Goal: Book appointment/travel/reservation

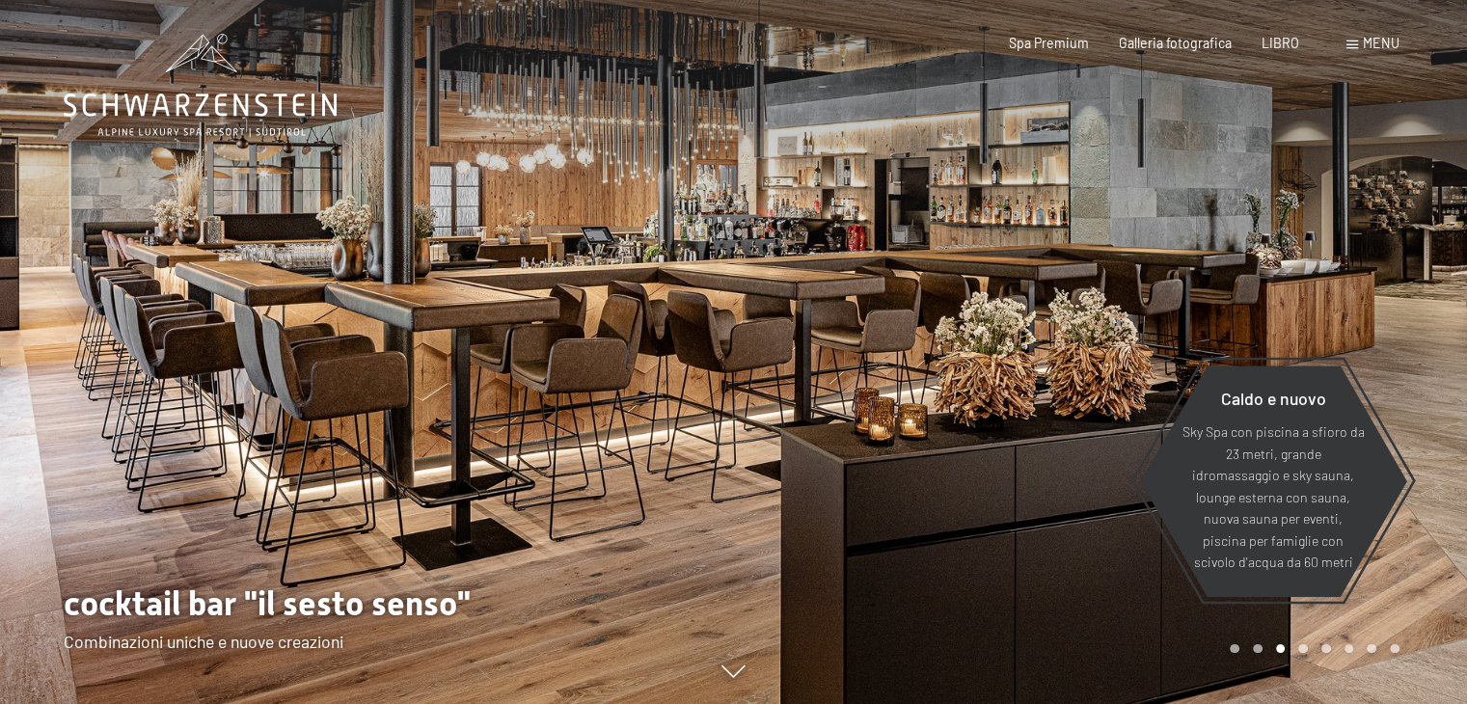
click at [1359, 41] on div "menu" at bounding box center [1373, 43] width 53 height 19
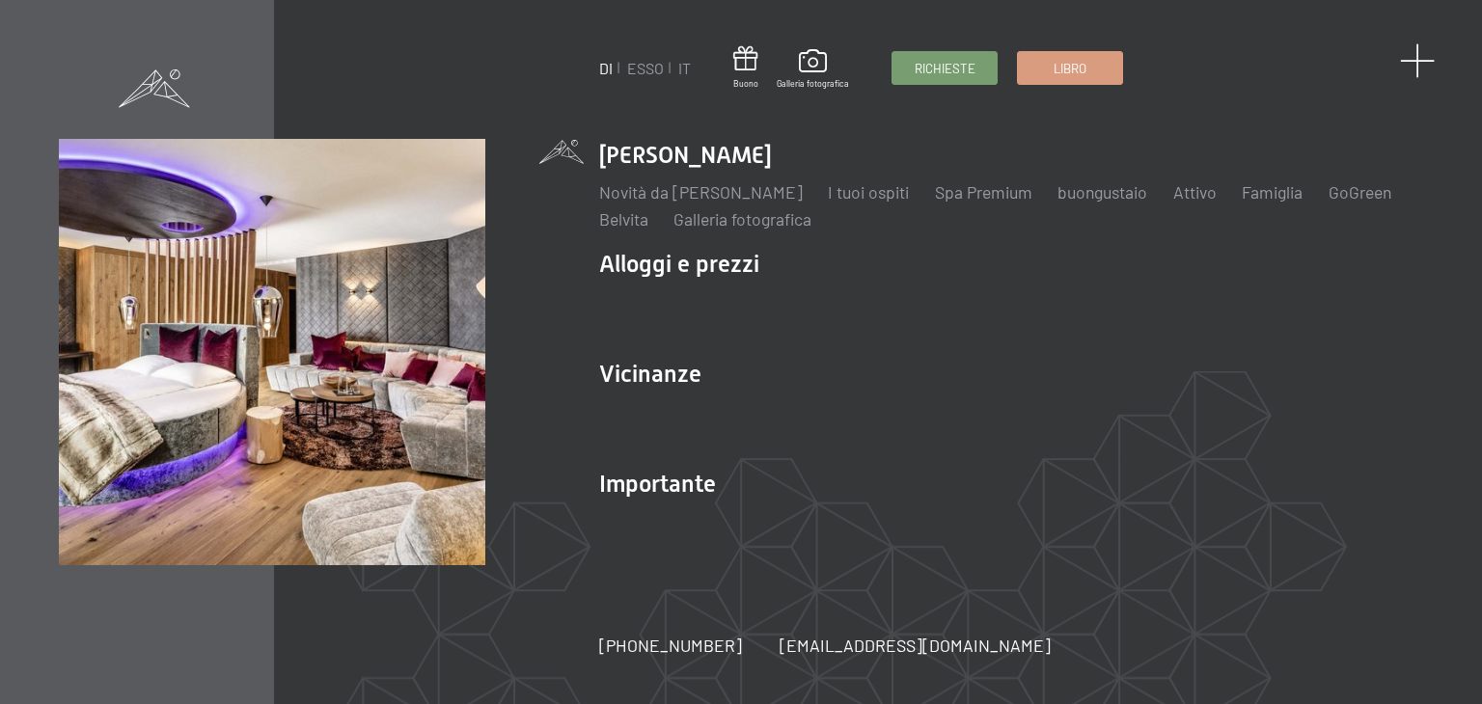
click at [1419, 63] on span at bounding box center [1418, 61] width 36 height 36
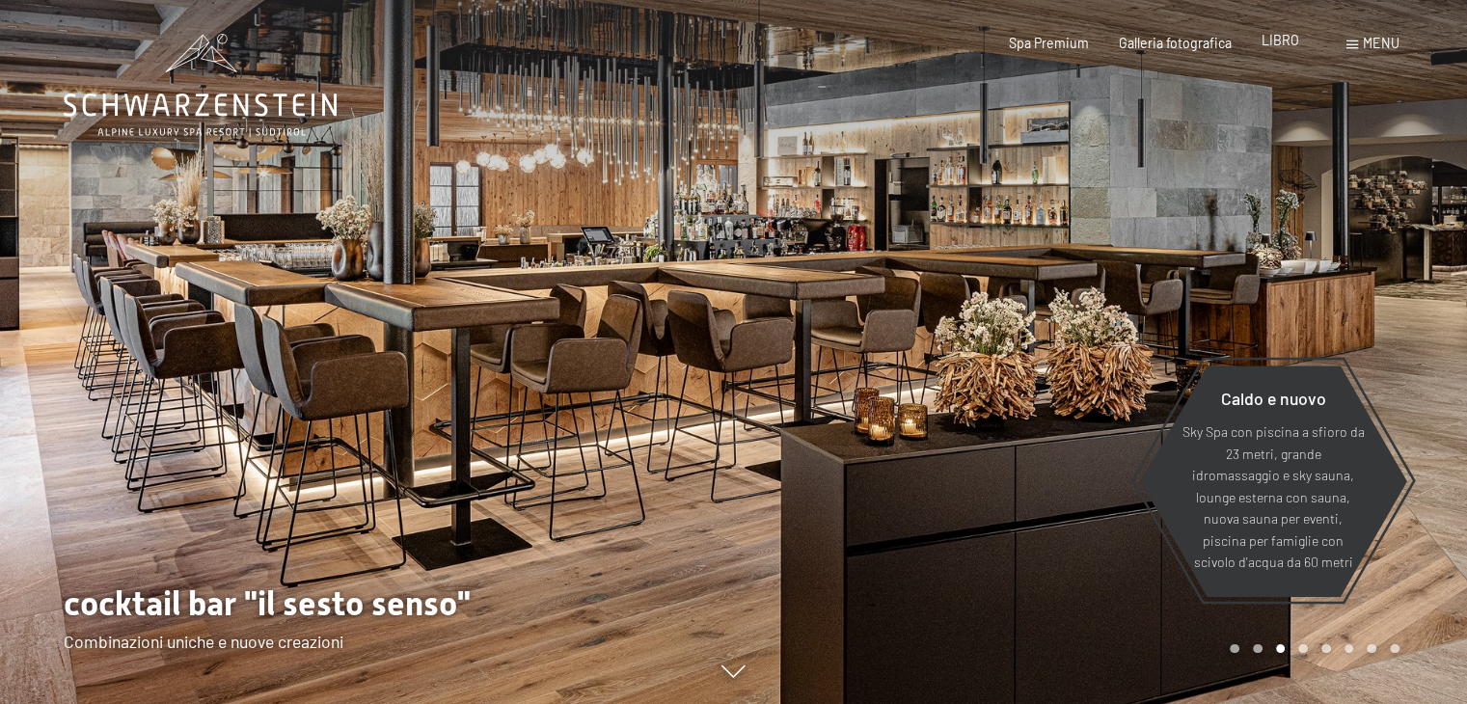
click at [1293, 39] on font "LIBRO" at bounding box center [1281, 40] width 38 height 16
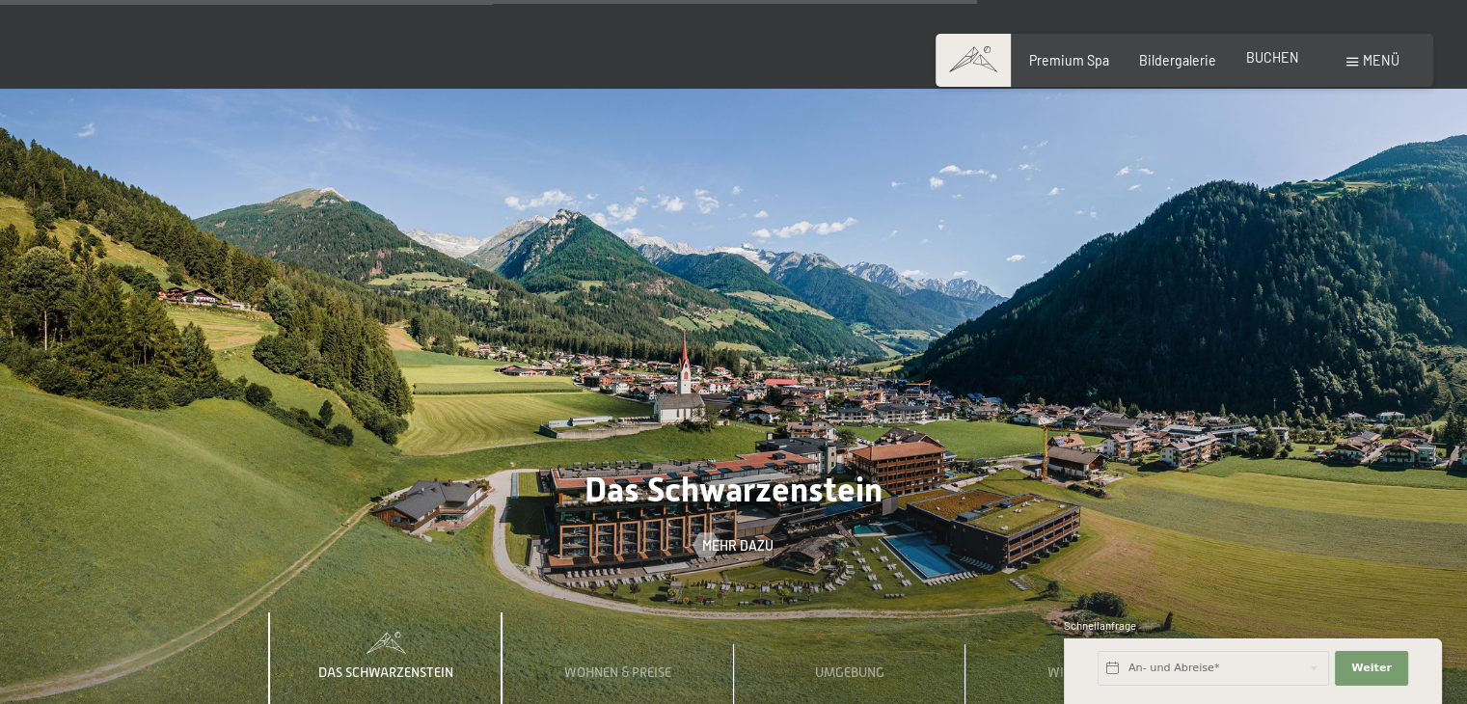
scroll to position [5444, 0]
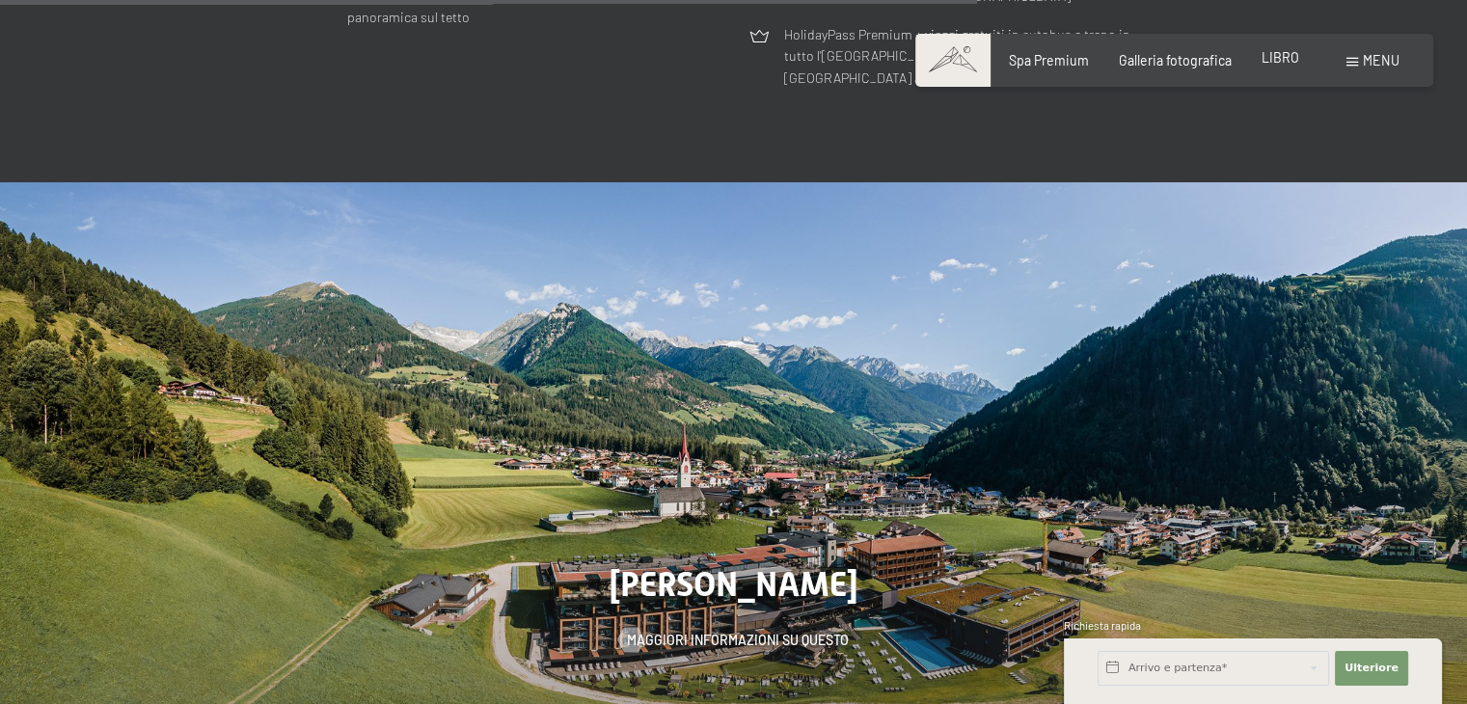
click at [1270, 208] on img at bounding box center [733, 496] width 1467 height 628
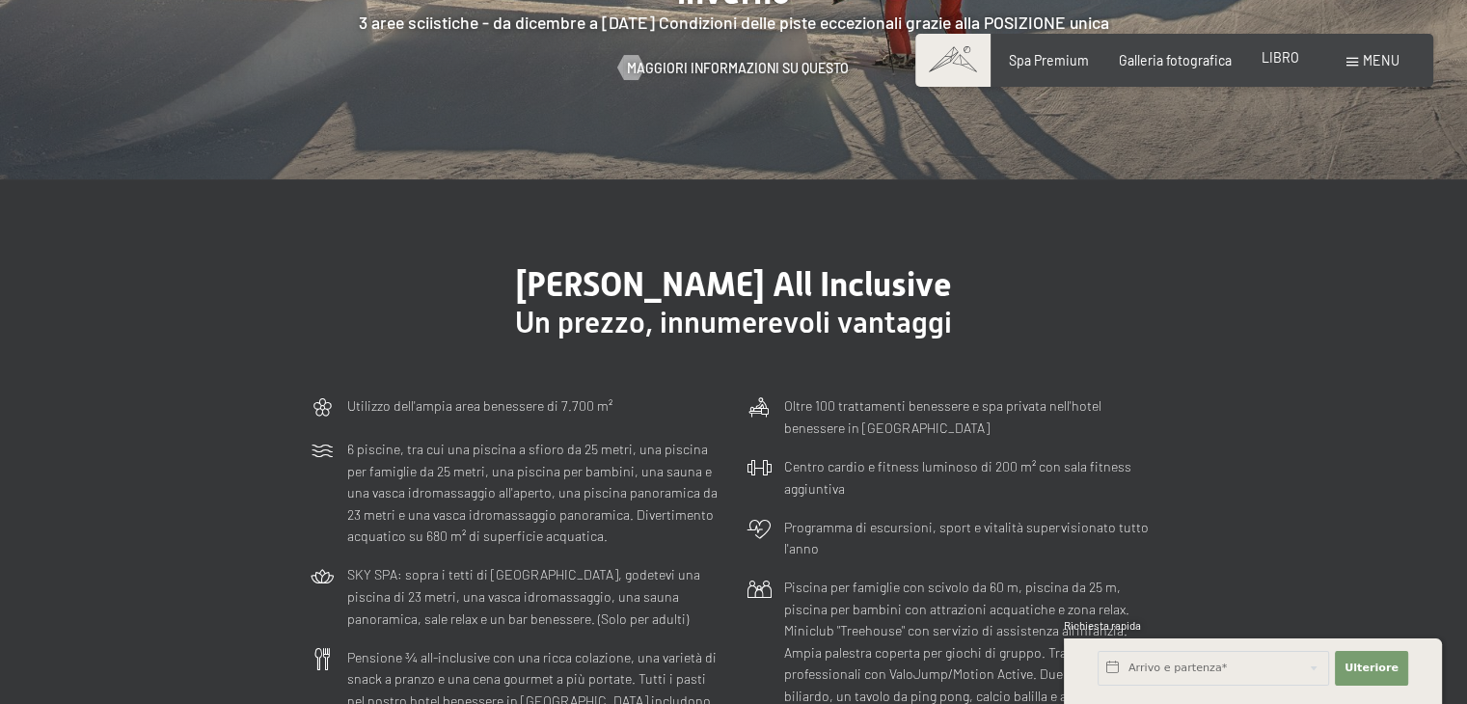
scroll to position [0, 0]
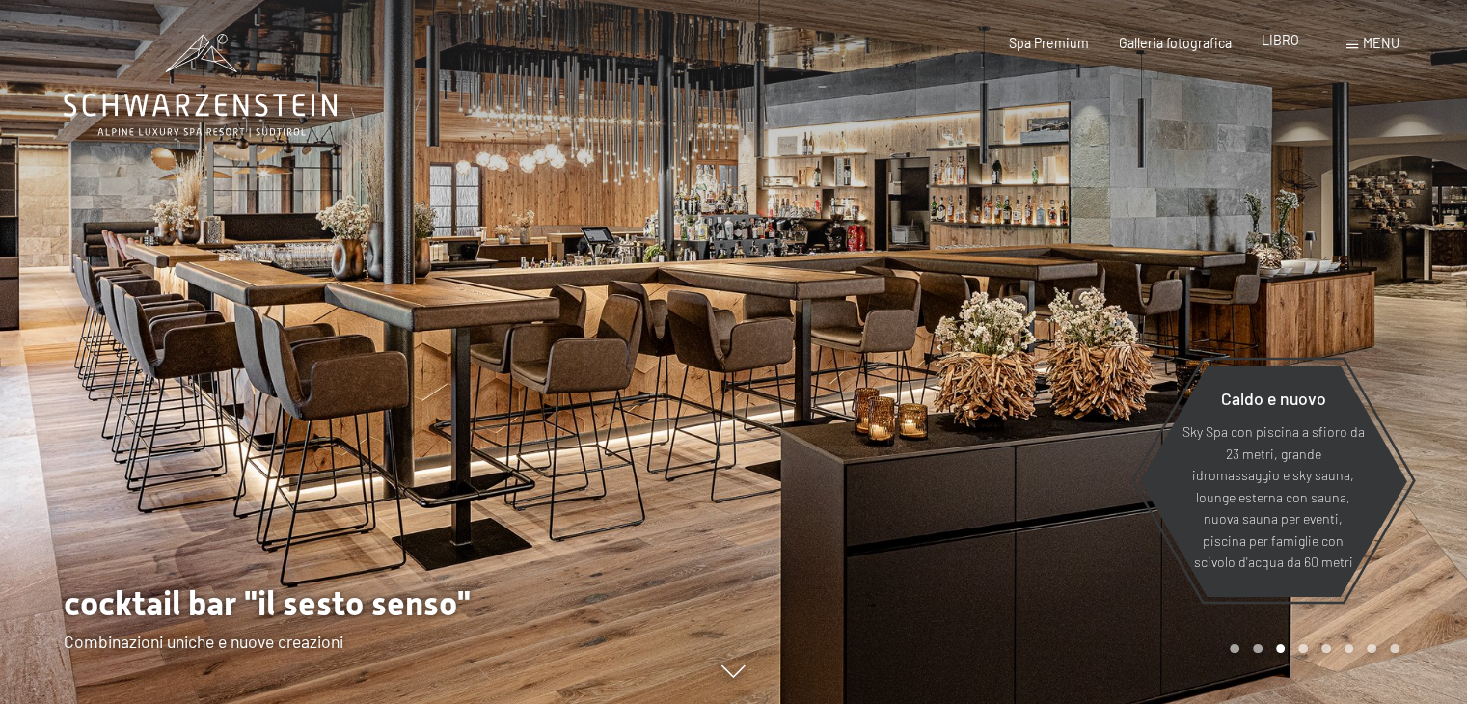
click at [1285, 42] on font "LIBRO" at bounding box center [1281, 40] width 38 height 16
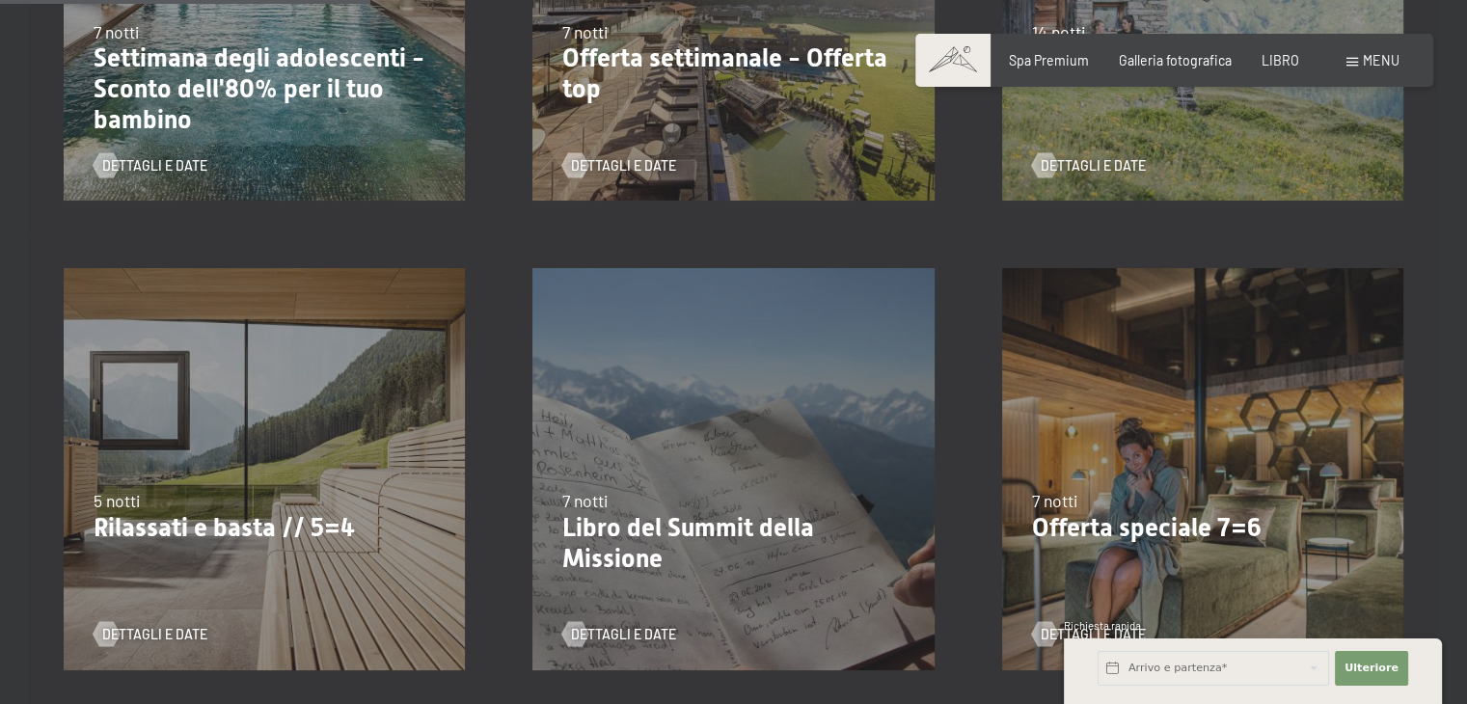
scroll to position [868, 0]
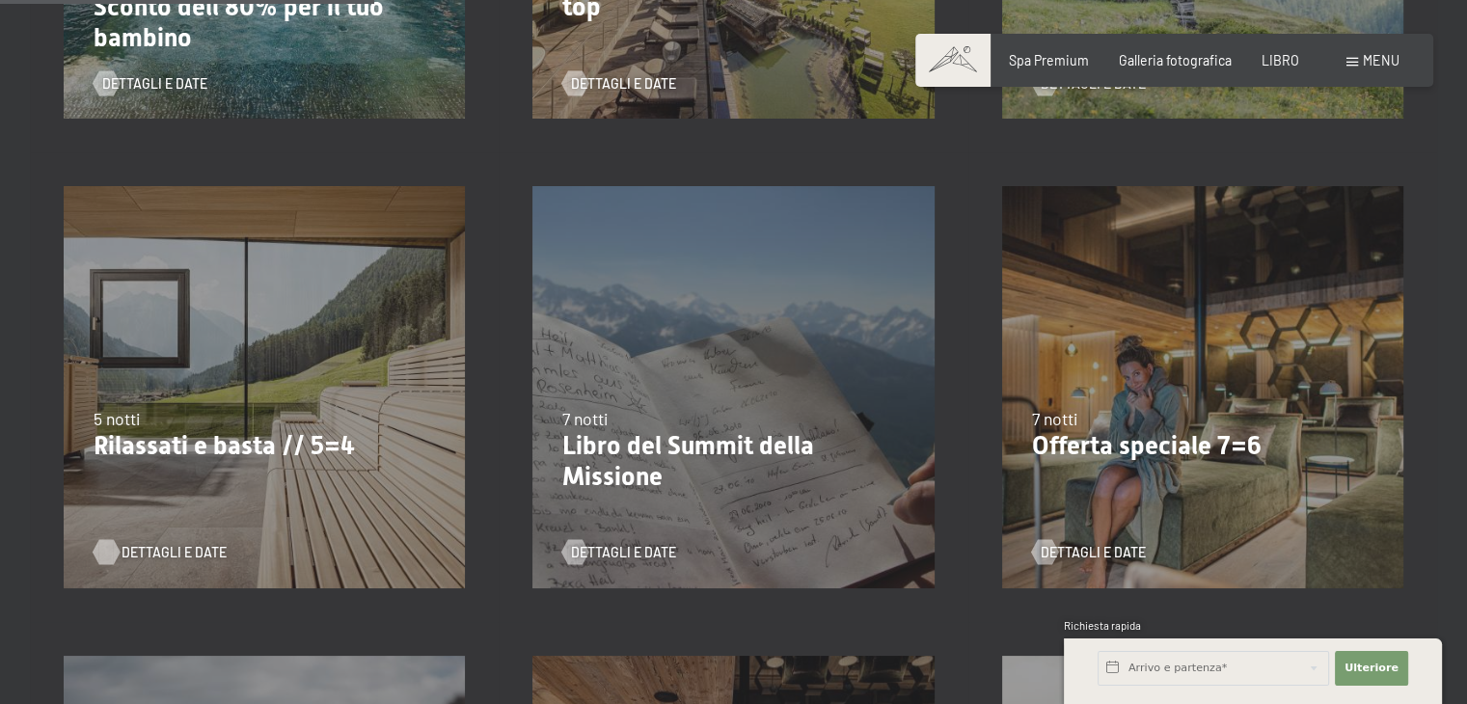
click at [136, 544] on font "Dettagli e date" at bounding box center [174, 552] width 105 height 16
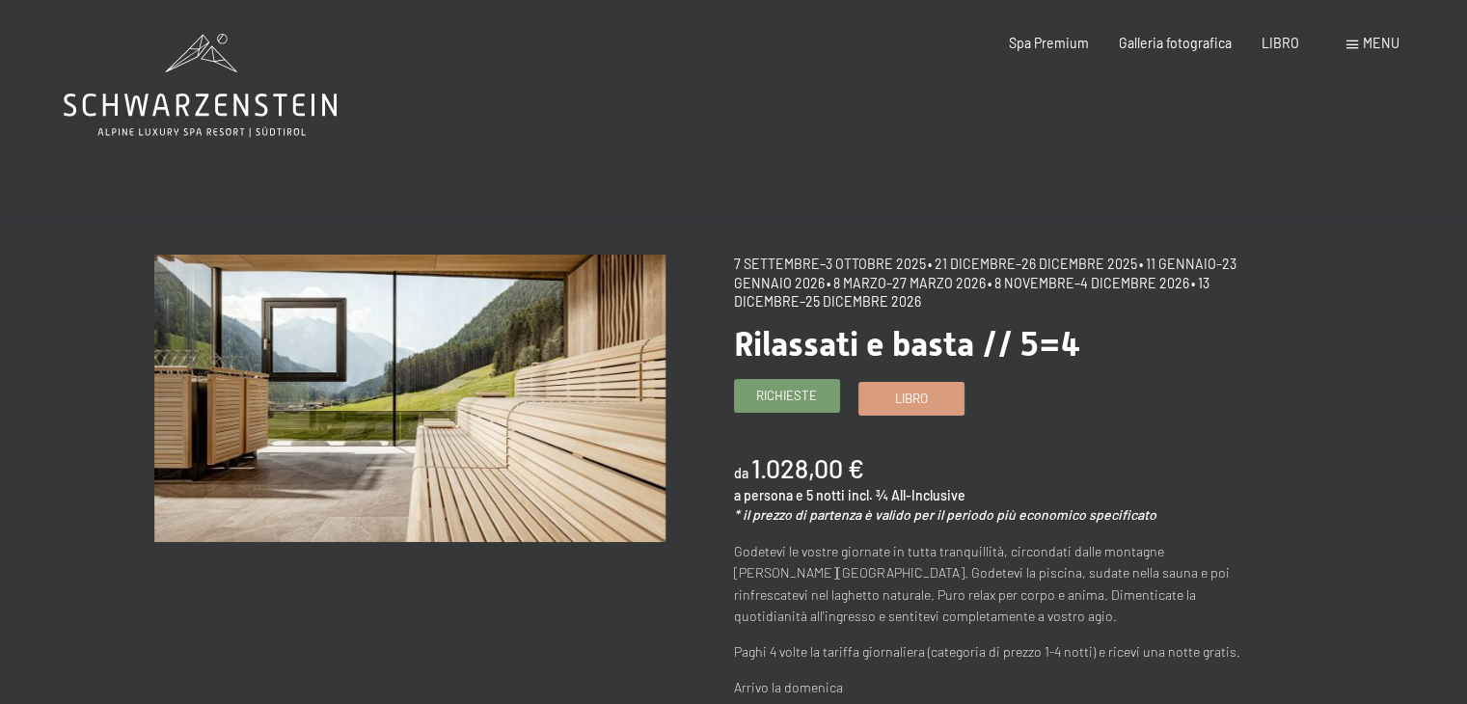
click at [757, 394] on font "Richieste" at bounding box center [786, 395] width 61 height 15
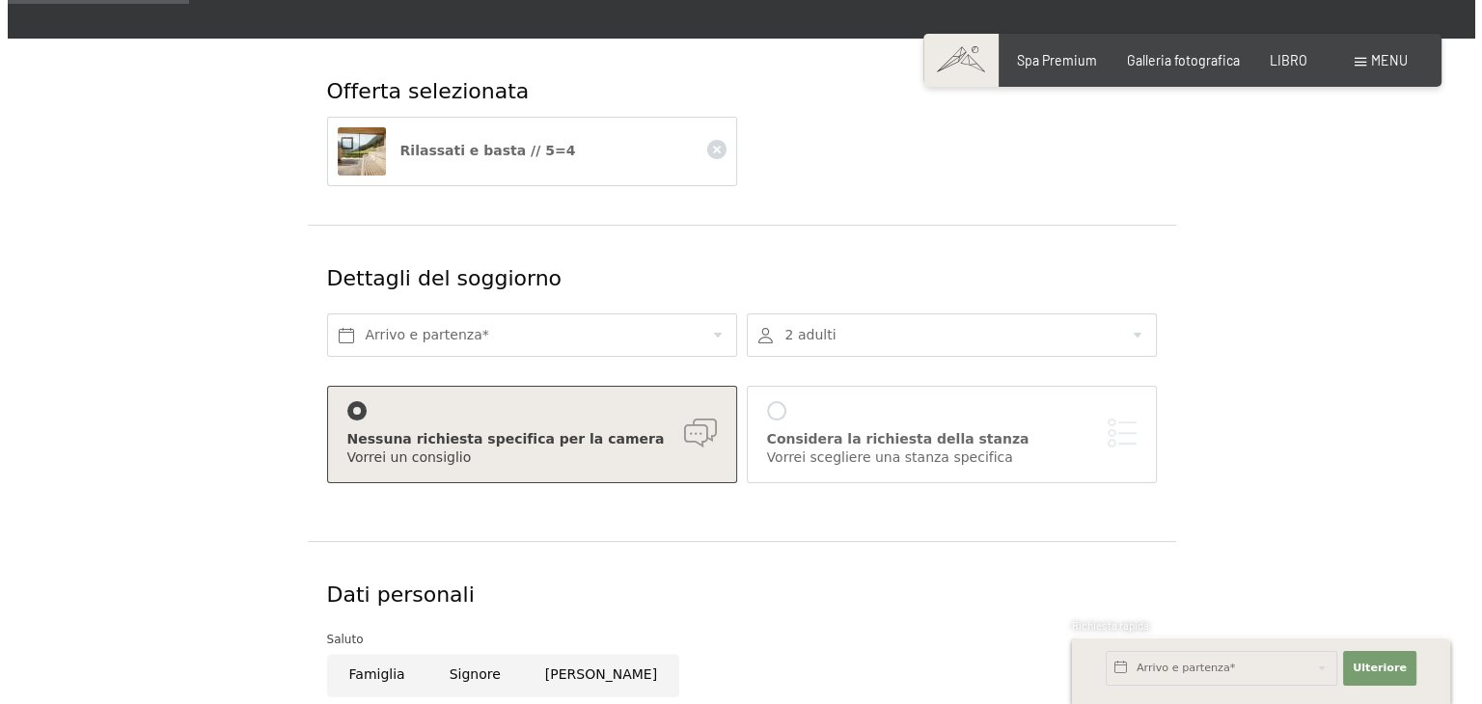
scroll to position [289, 0]
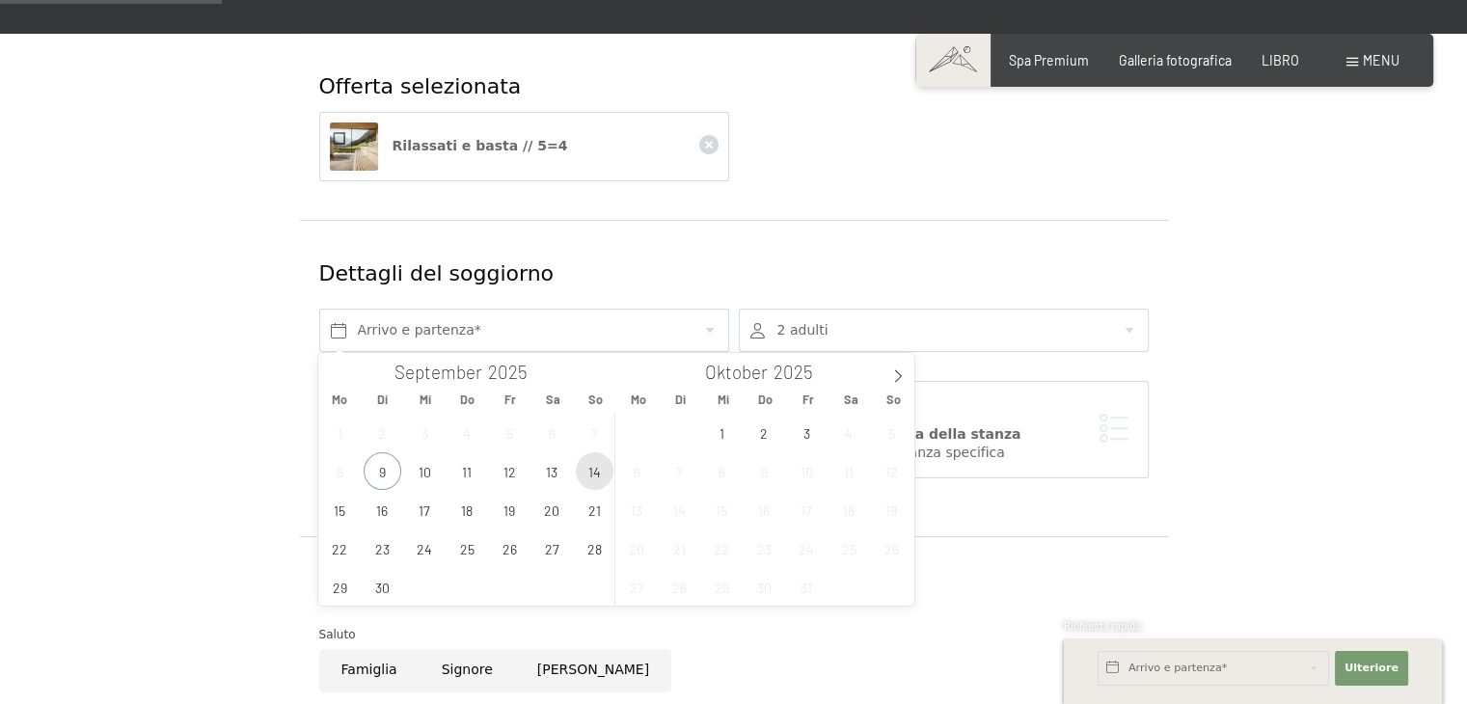
click at [590, 468] on span "14" at bounding box center [595, 471] width 38 height 38
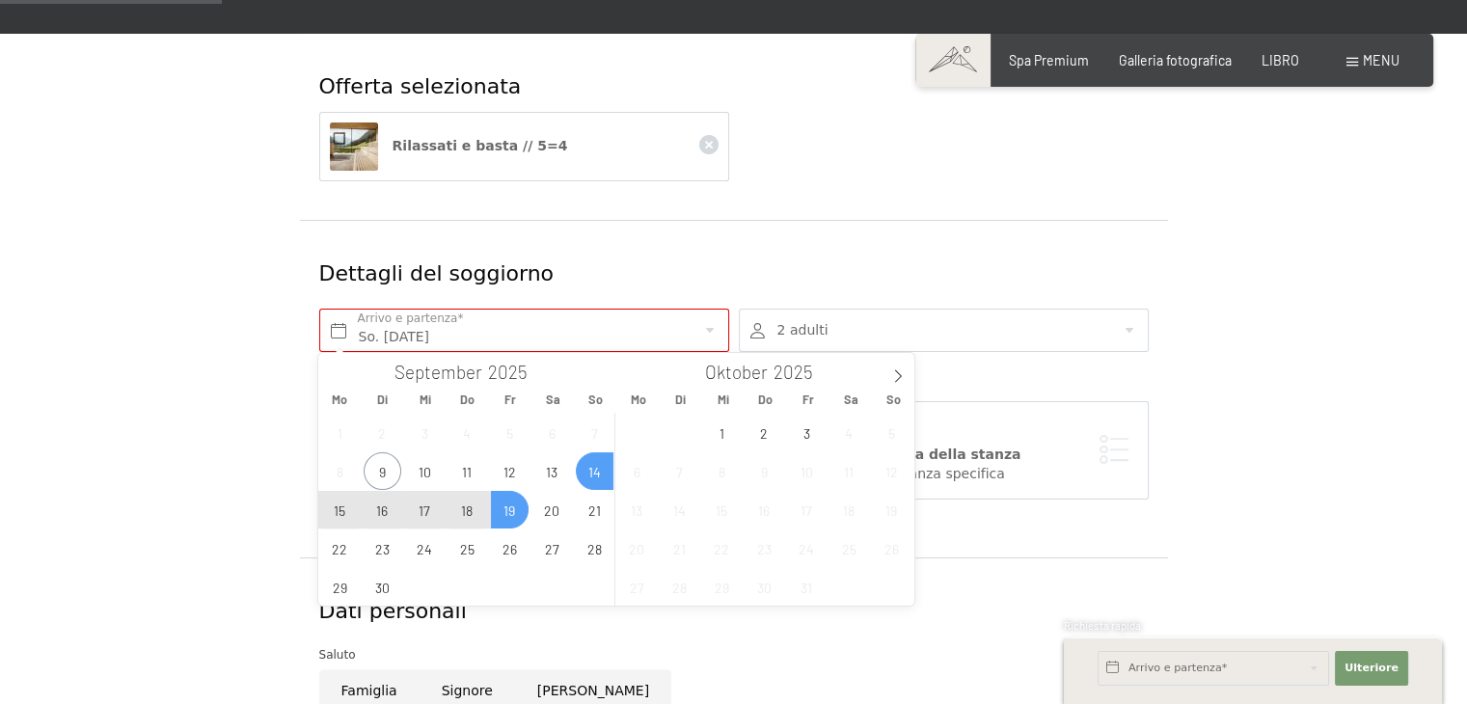
click at [507, 509] on span "19" at bounding box center [510, 510] width 38 height 38
type input "So. 14.09.2025 - Fr. 19.09.2025"
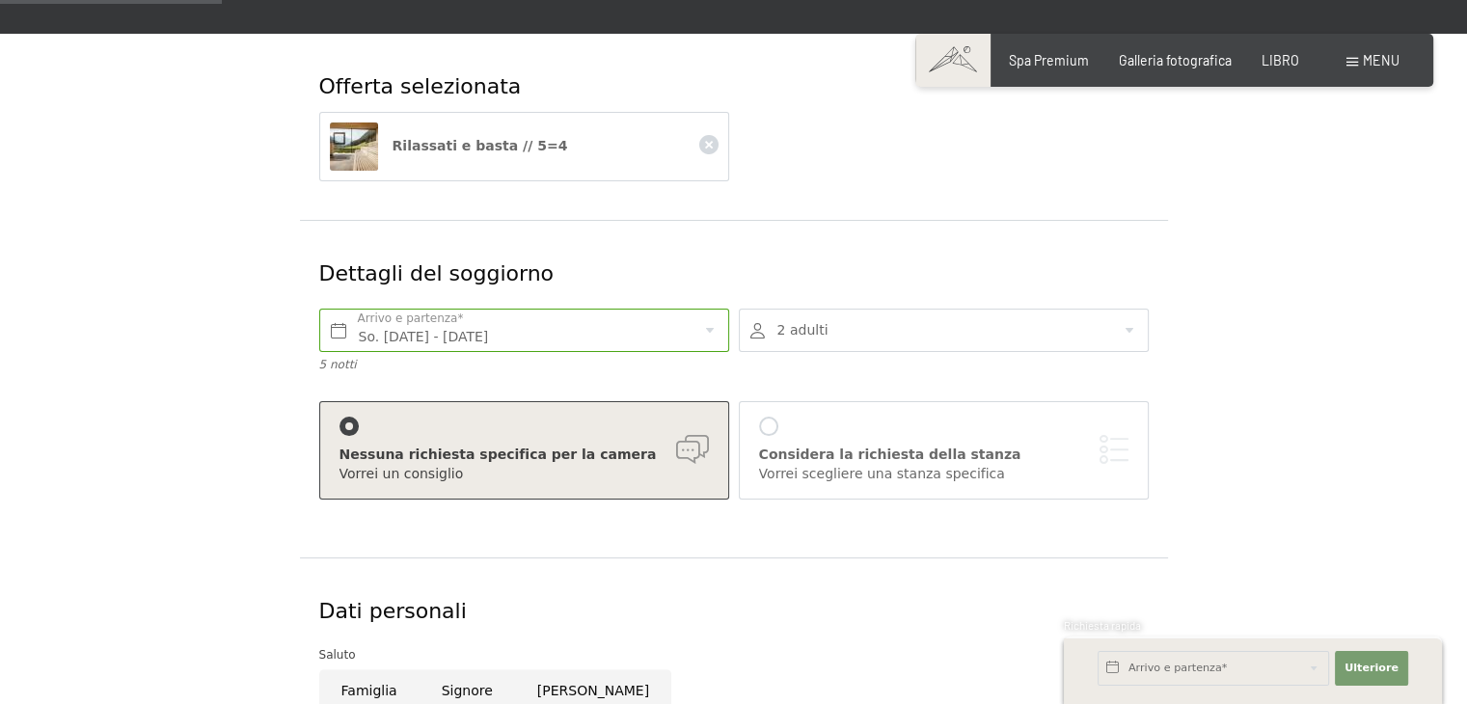
click at [768, 434] on div at bounding box center [768, 426] width 19 height 19
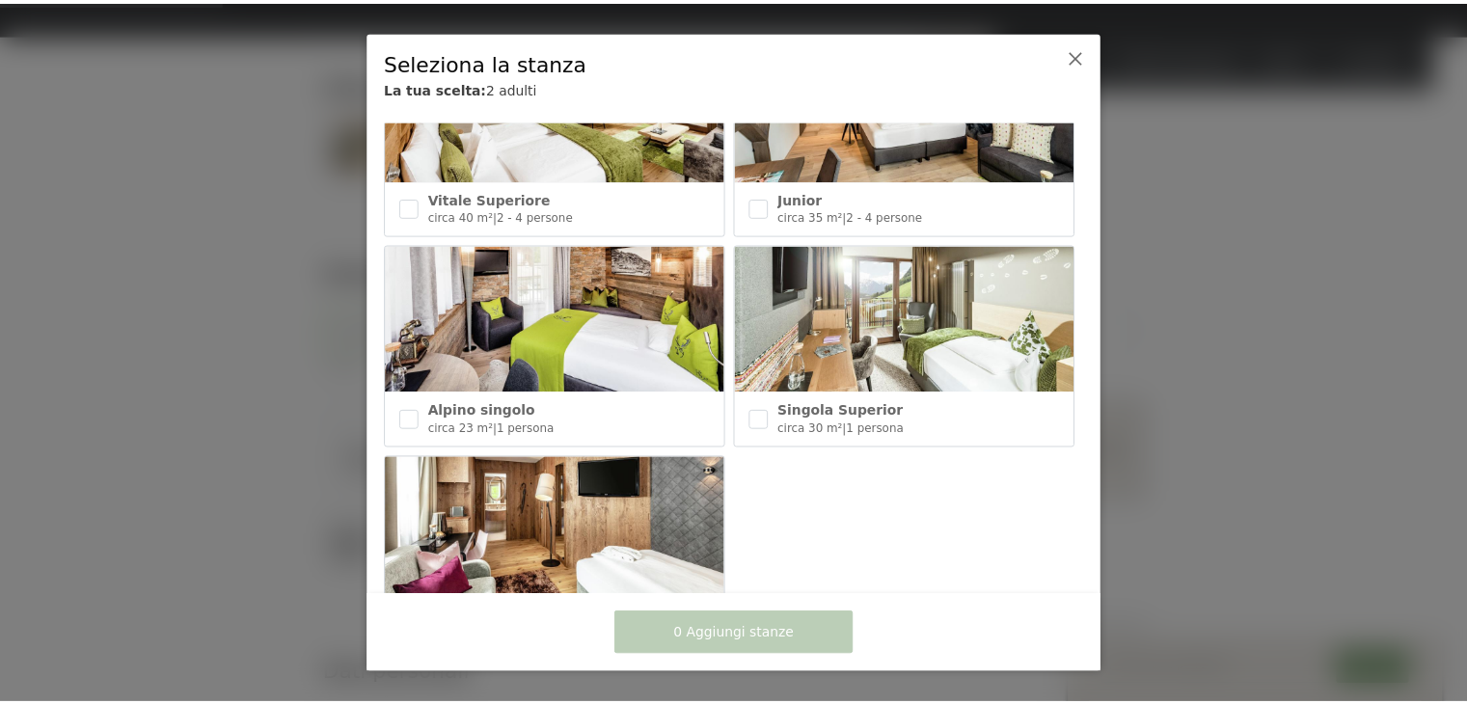
scroll to position [850, 0]
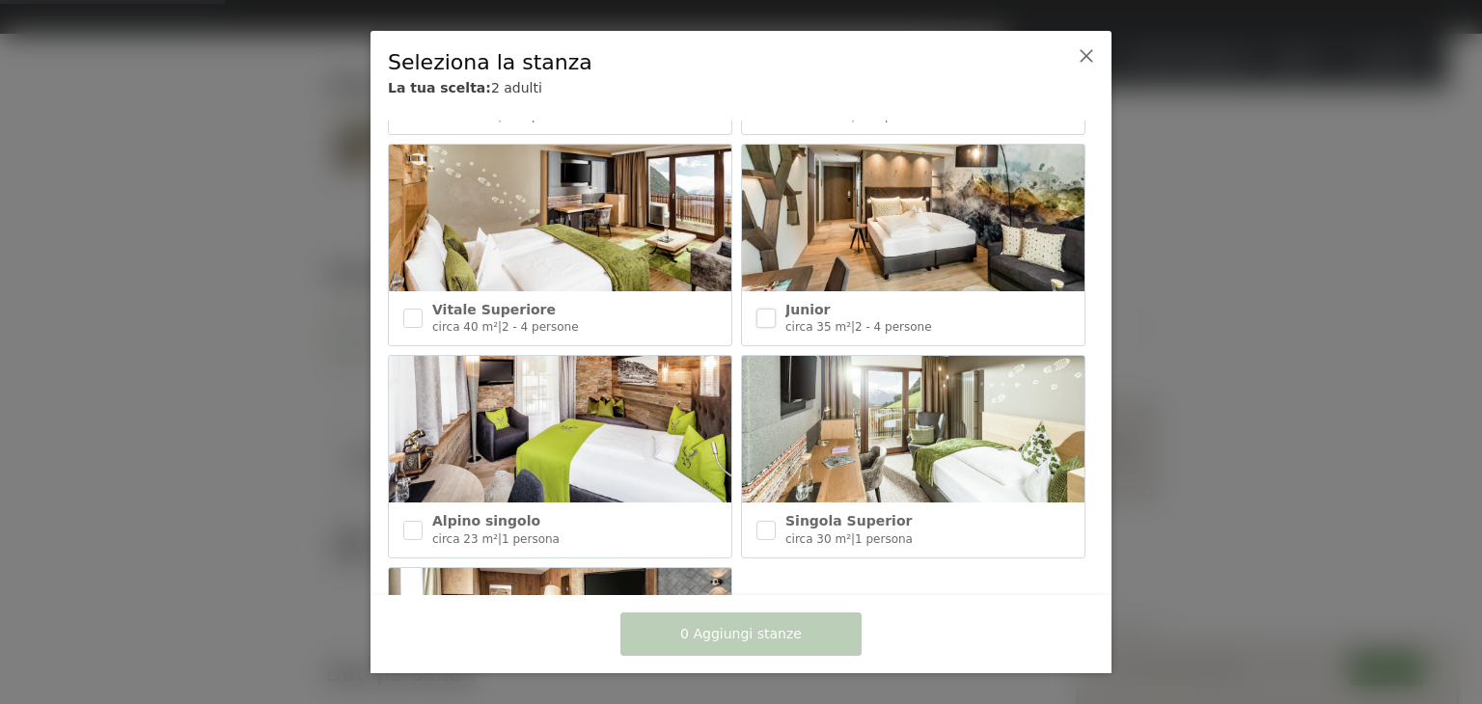
click at [765, 312] on input "checkbox" at bounding box center [765, 318] width 19 height 19
checkbox input "true"
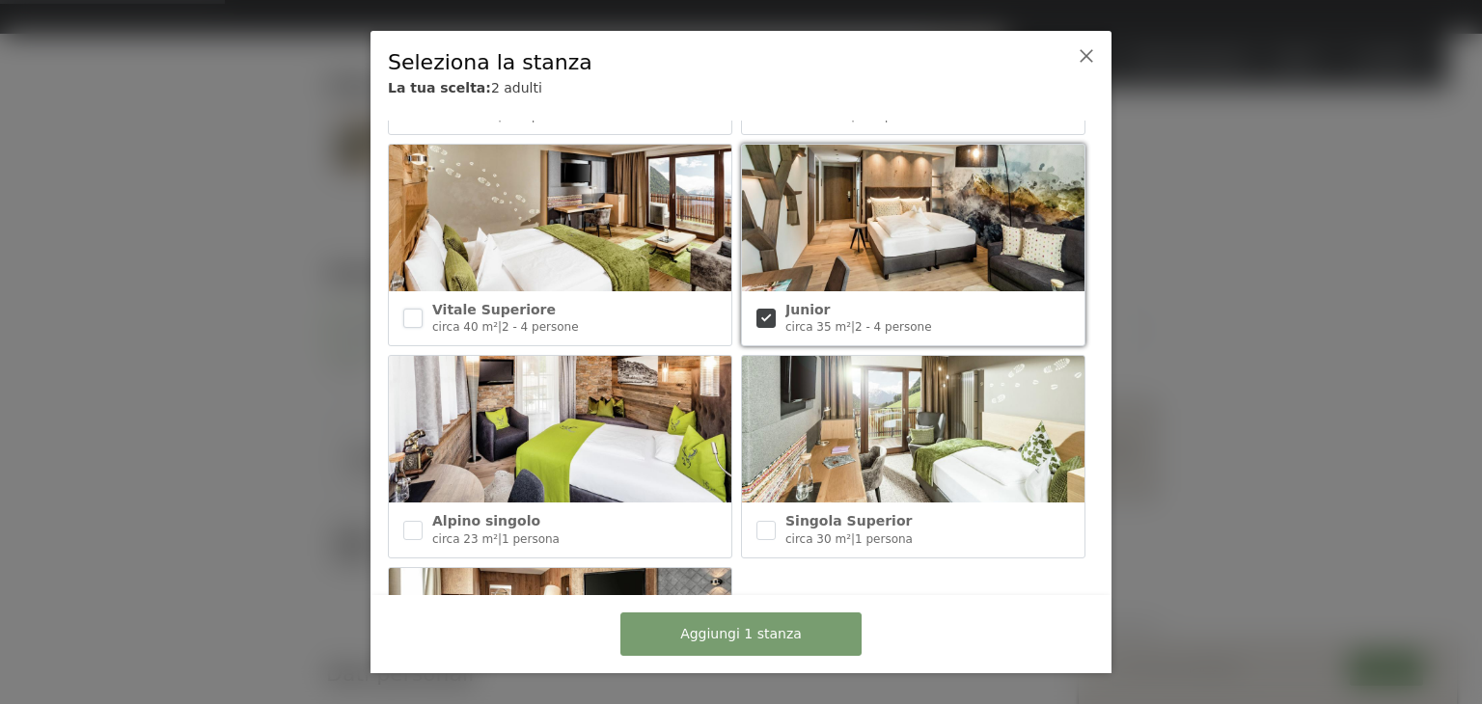
click at [419, 309] on input "checkbox" at bounding box center [412, 318] width 19 height 19
checkbox input "true"
click at [741, 638] on font "Aggiungi 2 stanze" at bounding box center [741, 633] width 122 height 15
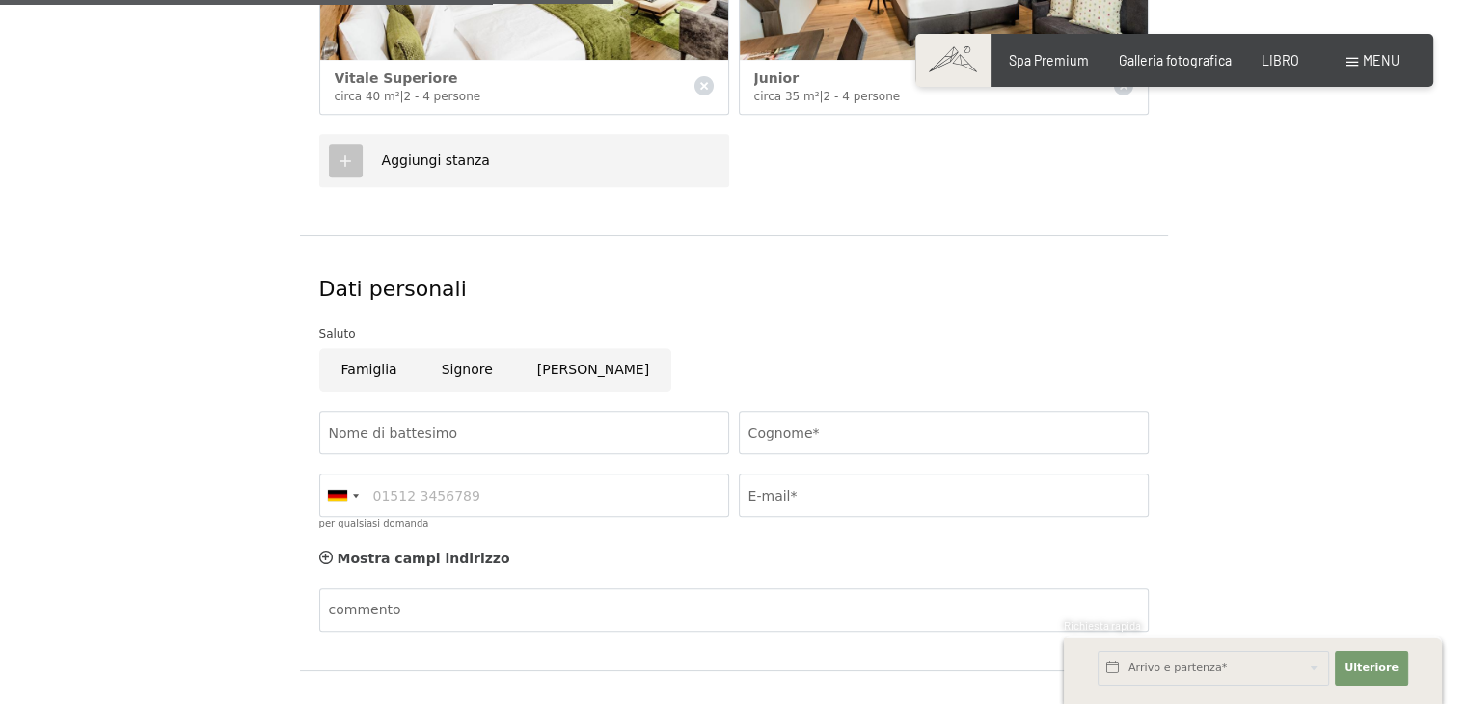
scroll to position [1061, 0]
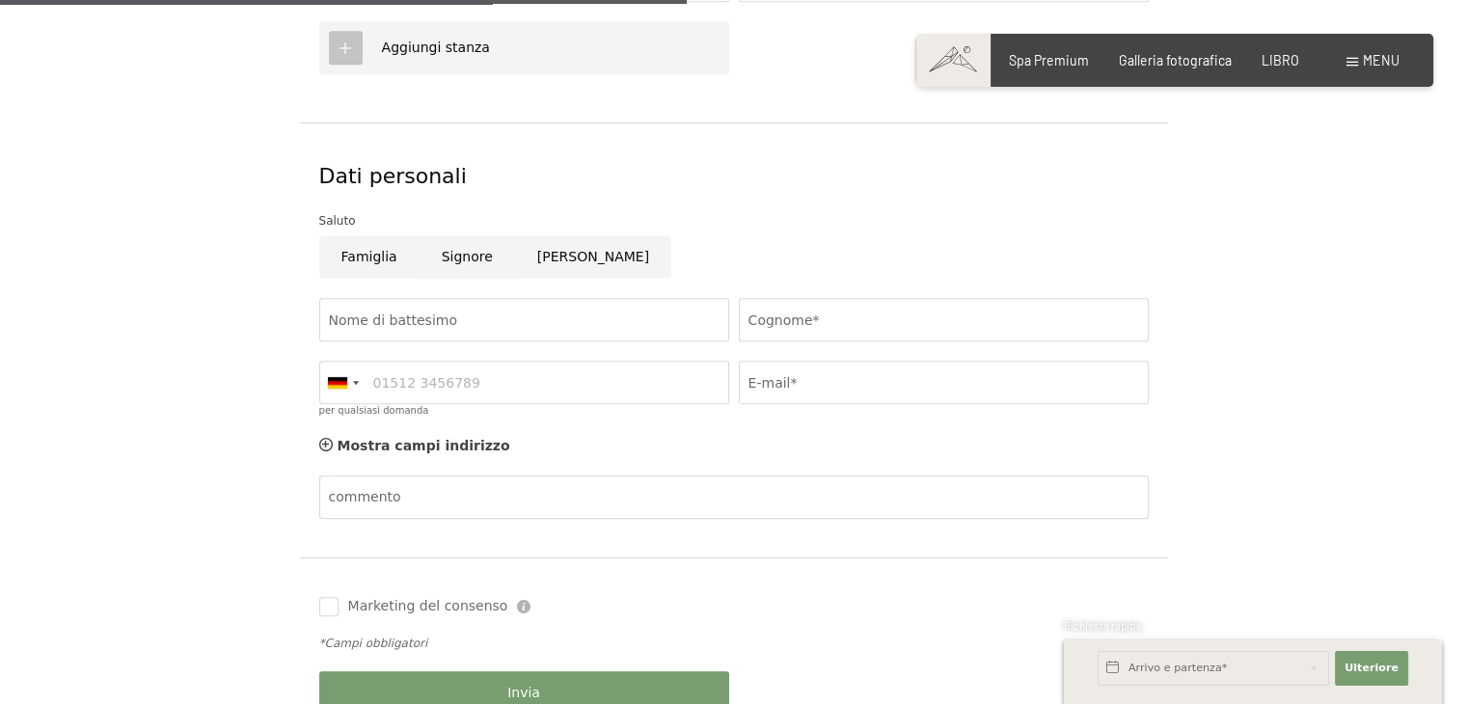
click at [456, 260] on input "Signore" at bounding box center [468, 256] width 96 height 43
radio input "true"
click at [463, 321] on input "Nome di battesimo" at bounding box center [524, 319] width 410 height 43
type input "Fabio"
click at [831, 317] on input "Cognome*" at bounding box center [944, 319] width 410 height 43
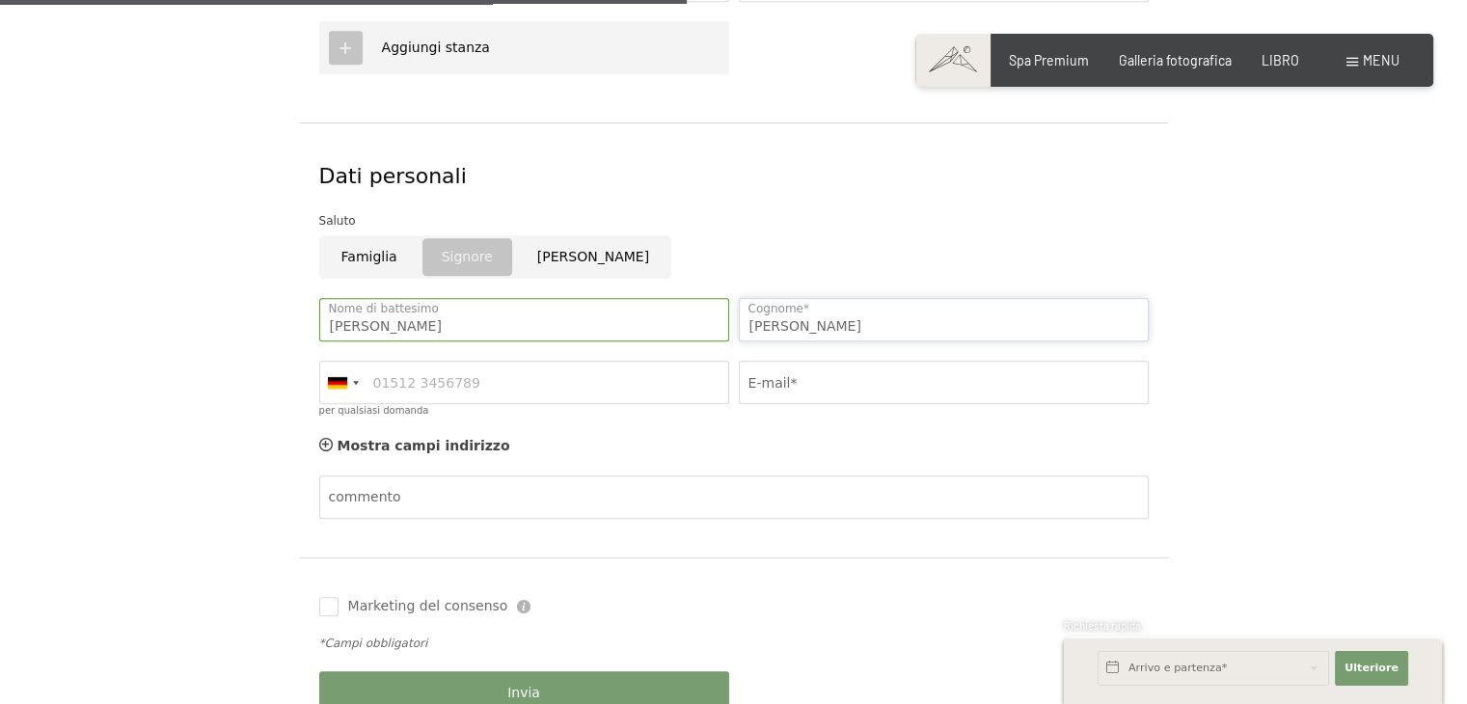
type input "Fanetti"
drag, startPoint x: 527, startPoint y: 389, endPoint x: 512, endPoint y: 389, distance: 14.5
click at [524, 389] on input "per qualsiasi domanda" at bounding box center [524, 382] width 410 height 43
click at [344, 392] on div at bounding box center [342, 382] width 44 height 41
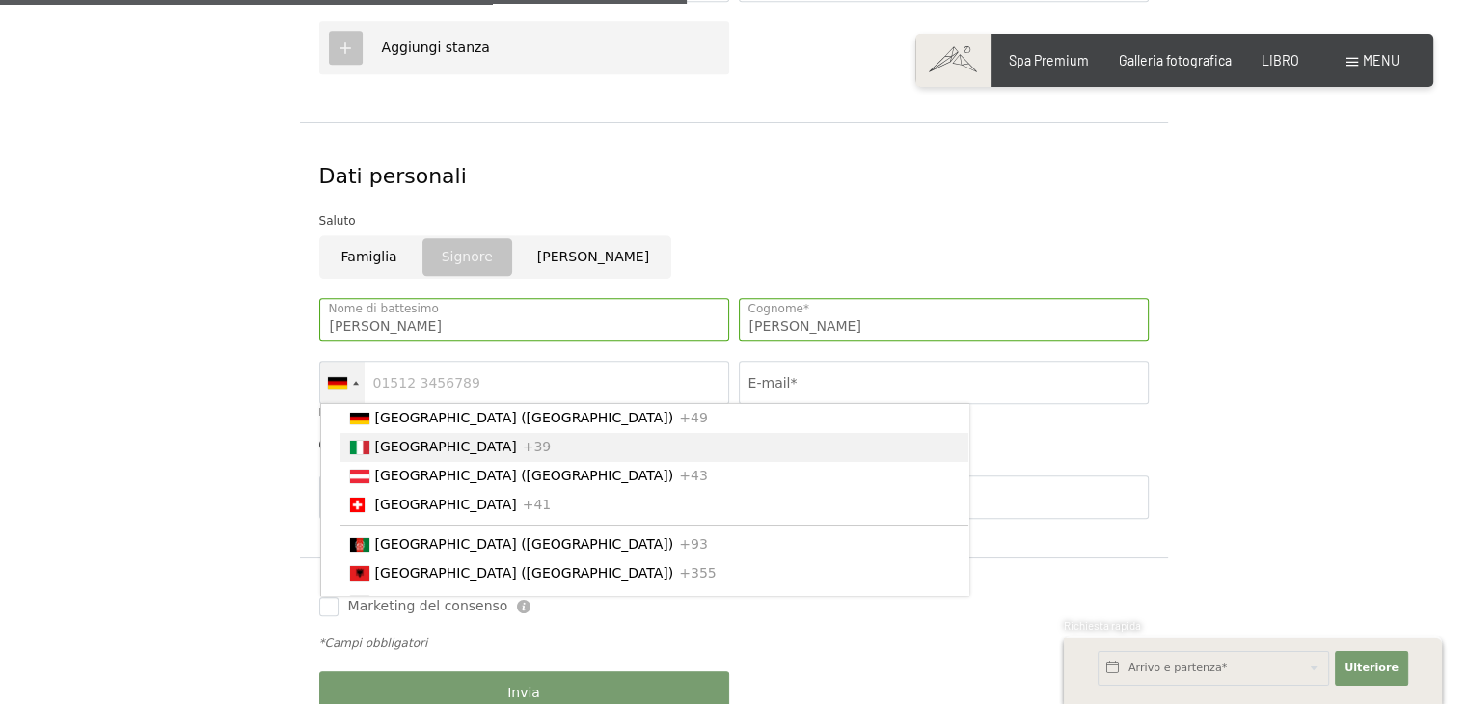
click at [409, 451] on li "Italia +39" at bounding box center [655, 447] width 628 height 29
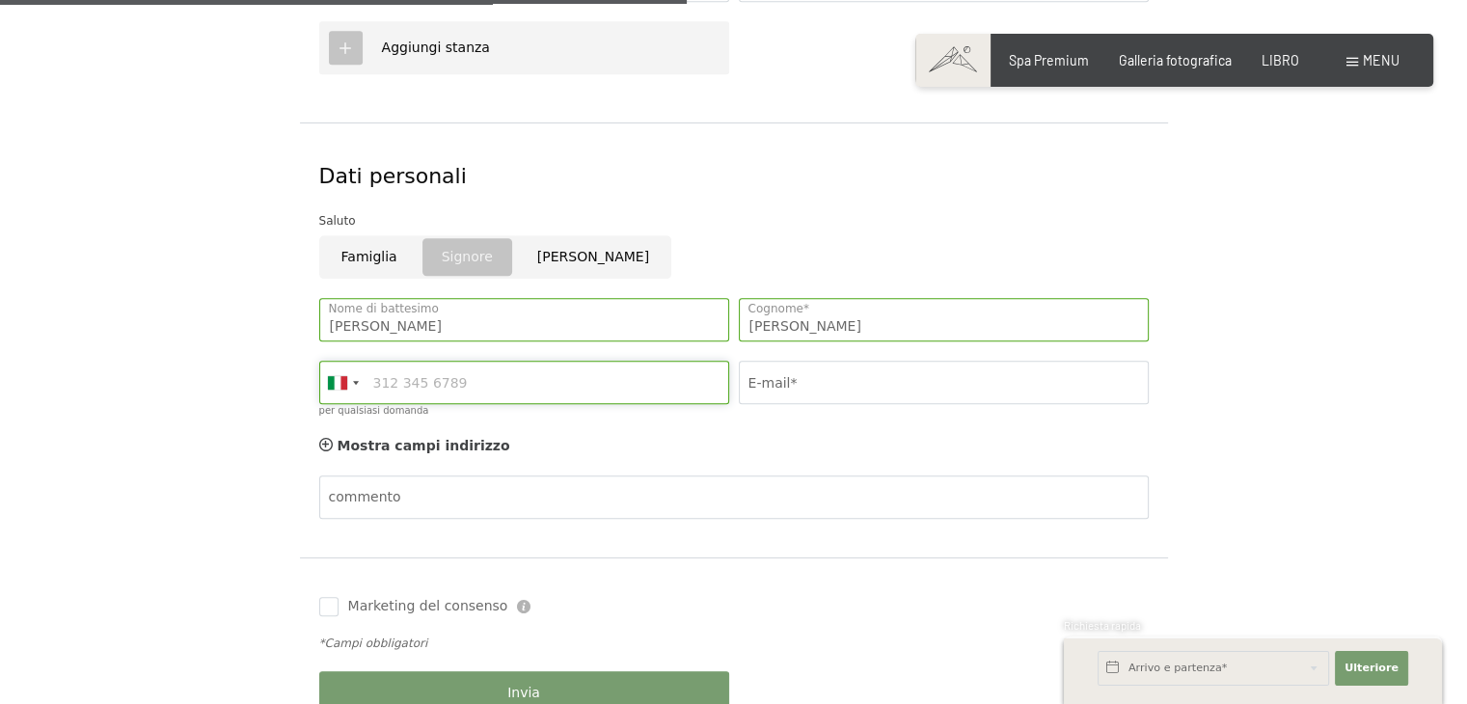
click at [413, 383] on input "per qualsiasi domanda" at bounding box center [524, 382] width 410 height 43
type input "3801838764"
click at [813, 370] on input "E-mail*" at bounding box center [944, 382] width 410 height 43
type input "barbara.pagani91@gmail.com"
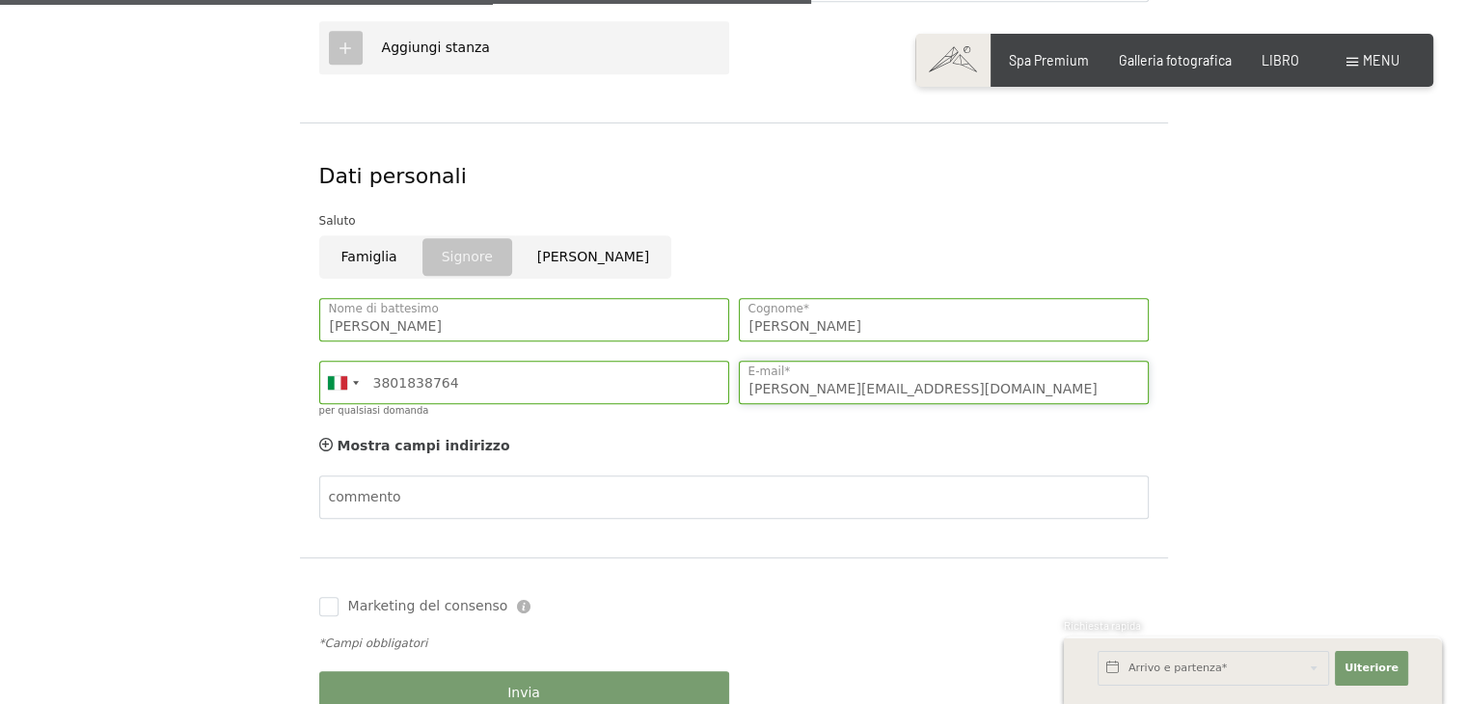
scroll to position [1254, 0]
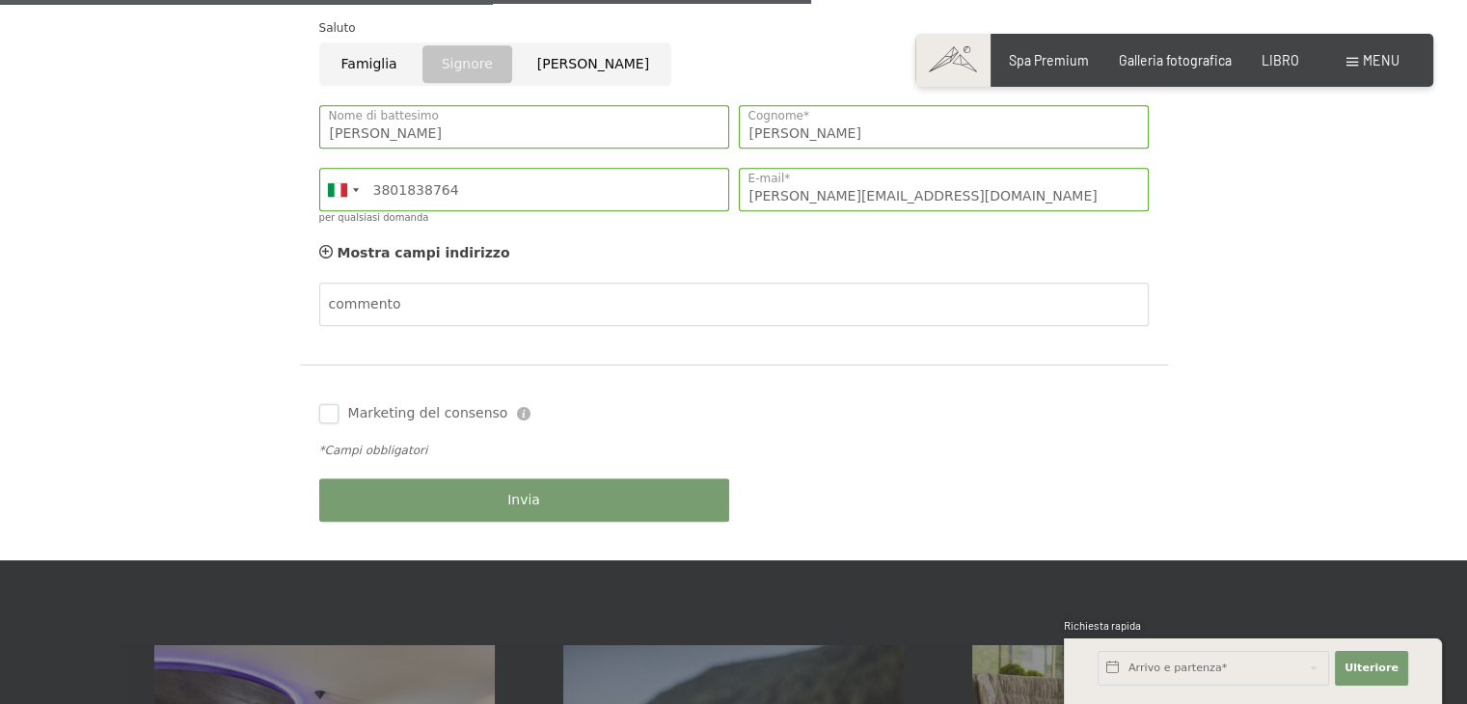
click at [323, 411] on input "Marketing del consenso" at bounding box center [328, 413] width 19 height 19
checkbox input "true"
click at [500, 499] on button "Invia" at bounding box center [524, 500] width 410 height 43
